Goal: Task Accomplishment & Management: Manage account settings

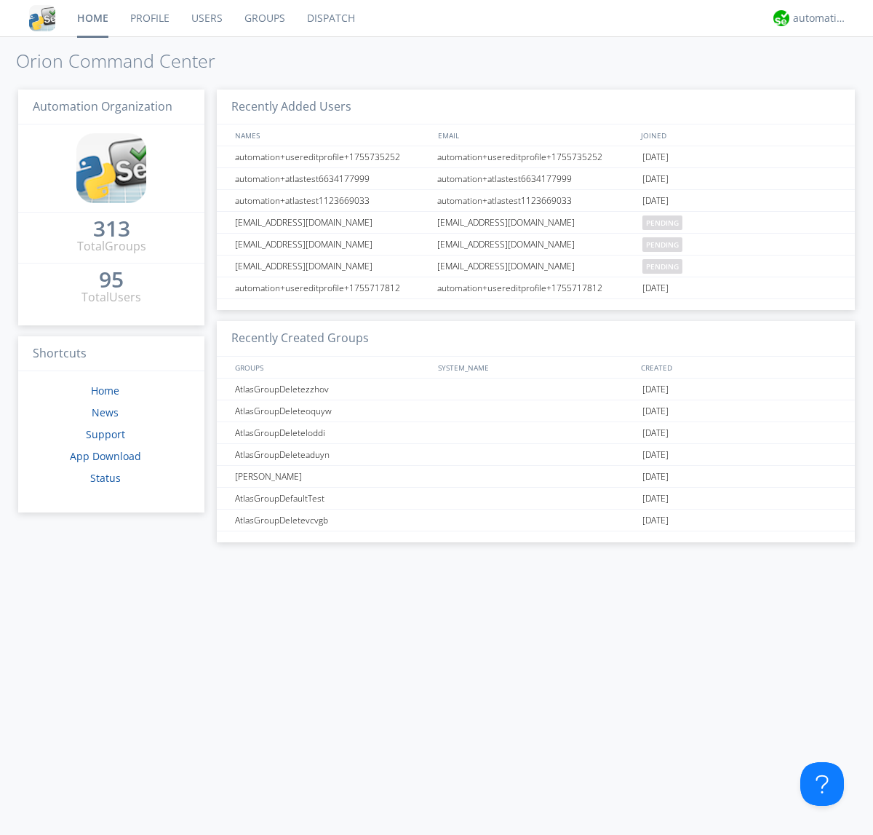
click at [206, 18] on link "Users" at bounding box center [207, 18] width 53 height 36
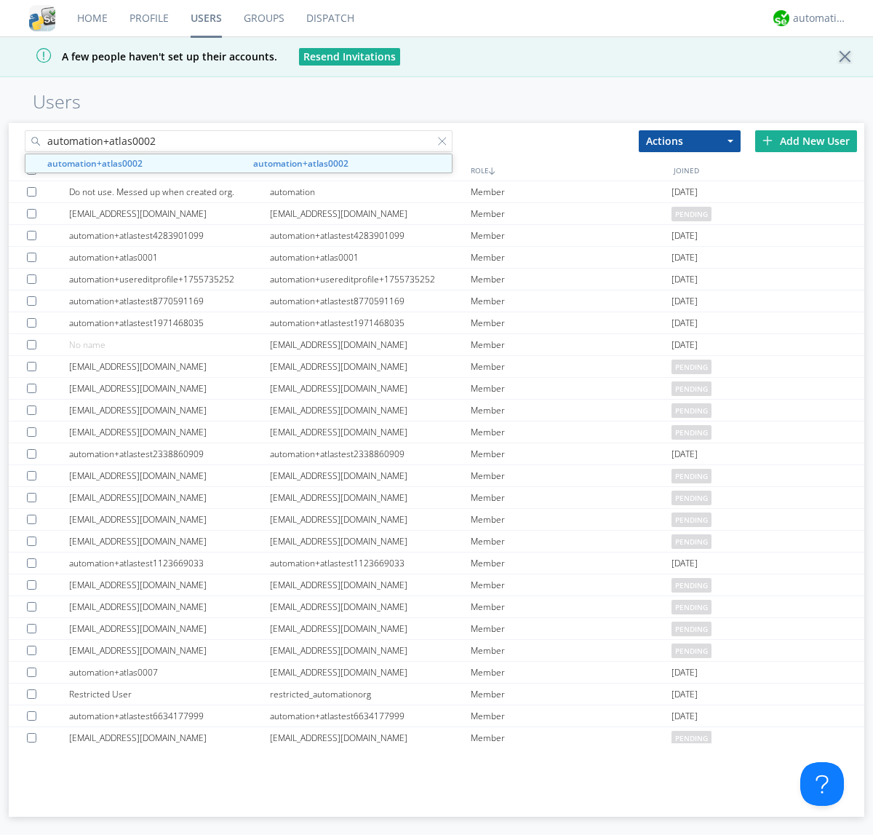
type input "automation+atlas0002"
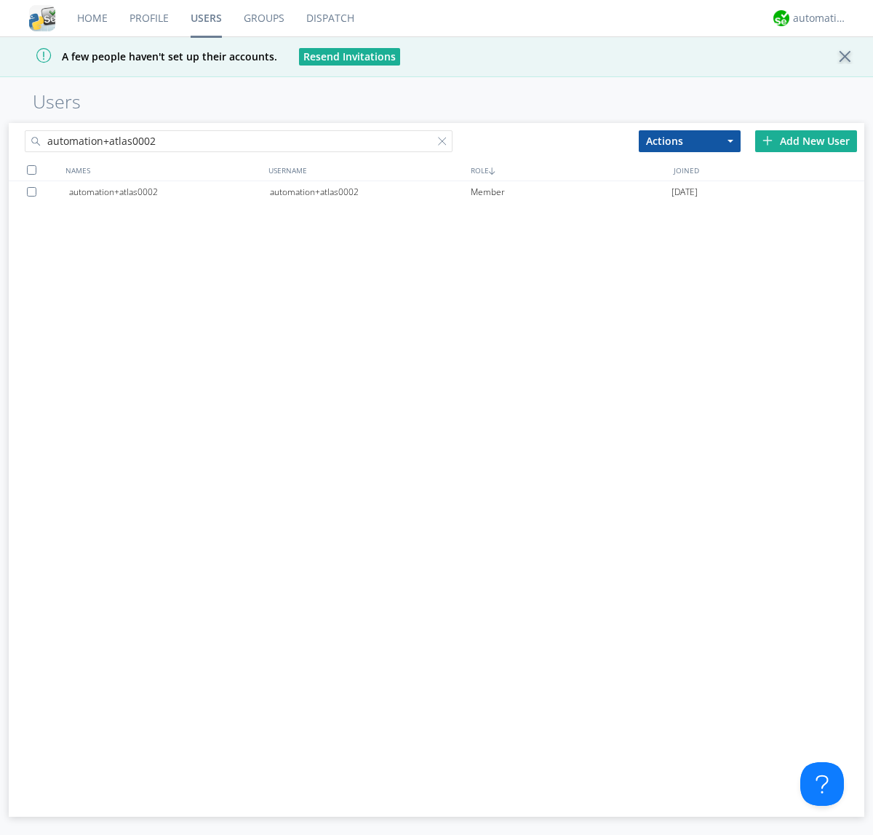
click at [370, 191] on div "automation+atlas0002" at bounding box center [370, 192] width 201 height 22
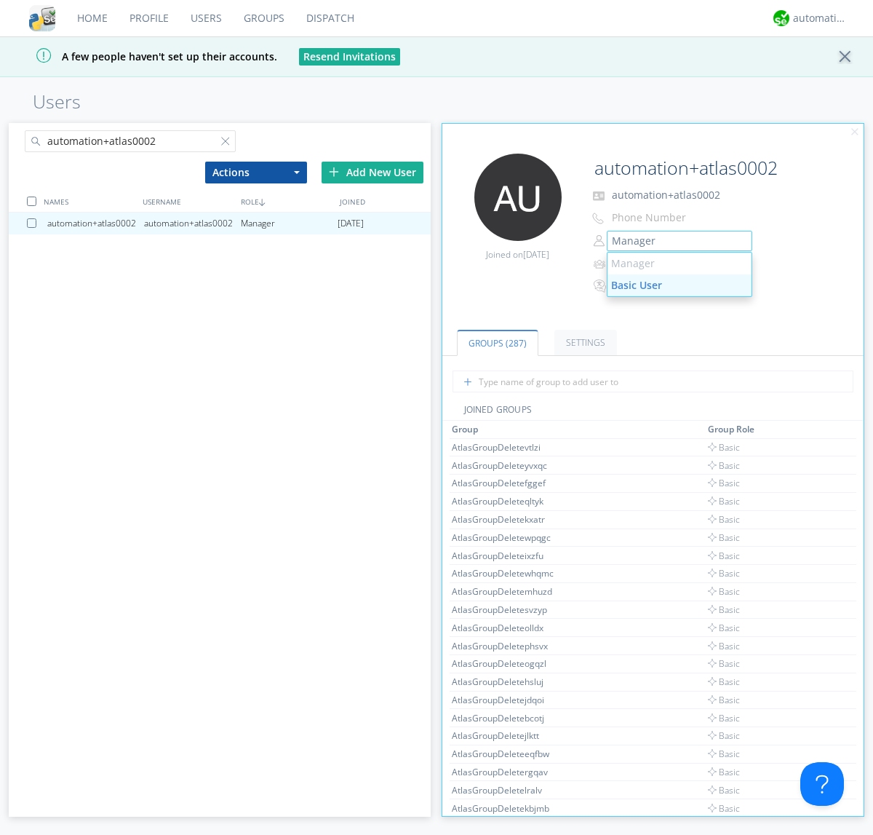
click at [679, 285] on link "Basic User" at bounding box center [680, 285] width 144 height 22
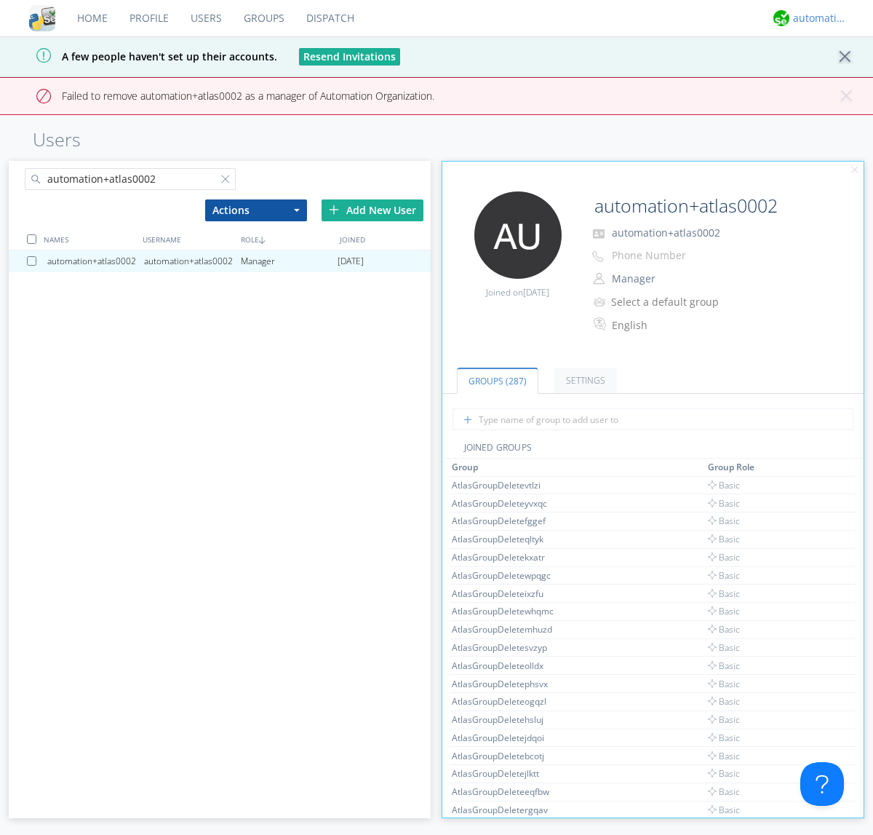
click at [817, 18] on div "automation+atlas" at bounding box center [820, 18] width 55 height 15
